Goal: Complete application form

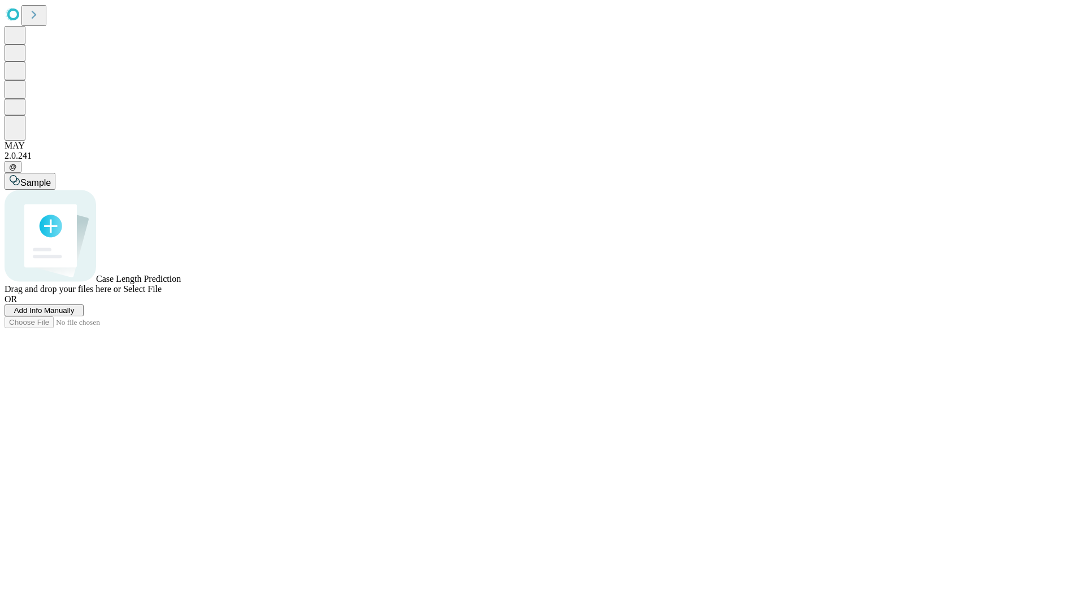
click at [75, 315] on span "Add Info Manually" at bounding box center [44, 310] width 60 height 8
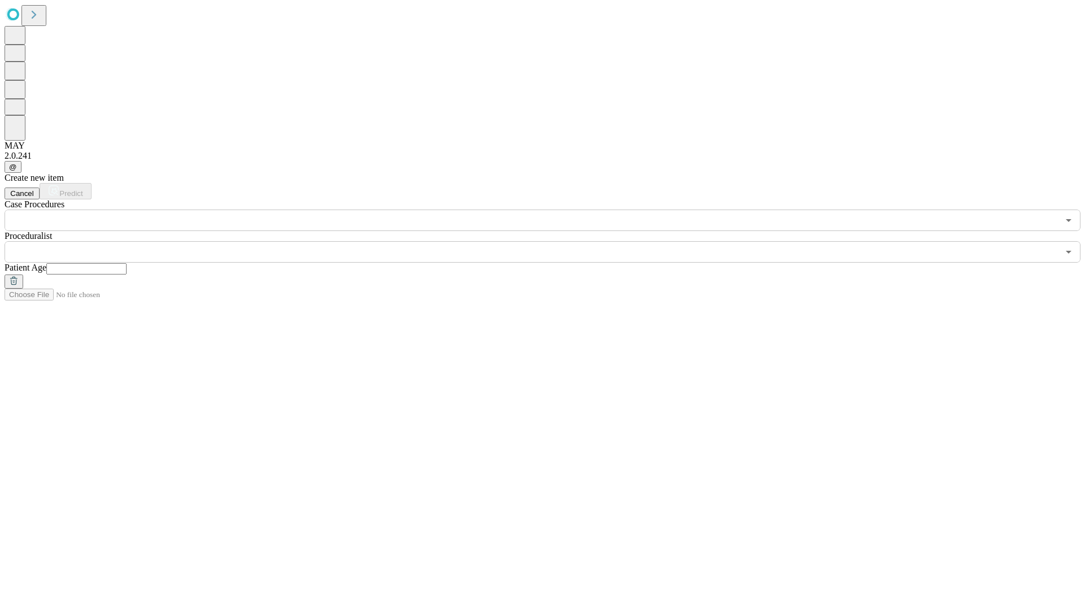
click at [127, 263] on input "text" at bounding box center [86, 268] width 80 height 11
type input "**"
click at [550, 241] on input "text" at bounding box center [532, 251] width 1054 height 21
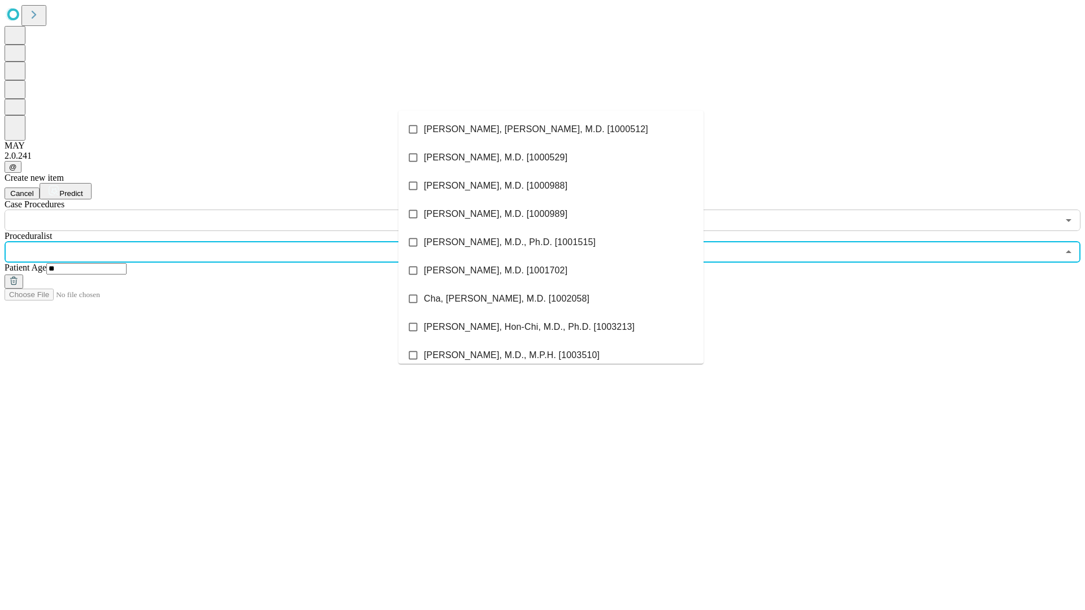
click at [551, 129] on li "[PERSON_NAME], [PERSON_NAME], M.D. [1000512]" at bounding box center [550, 129] width 305 height 28
click at [237, 210] on input "text" at bounding box center [532, 220] width 1054 height 21
